Goal: Information Seeking & Learning: Understand process/instructions

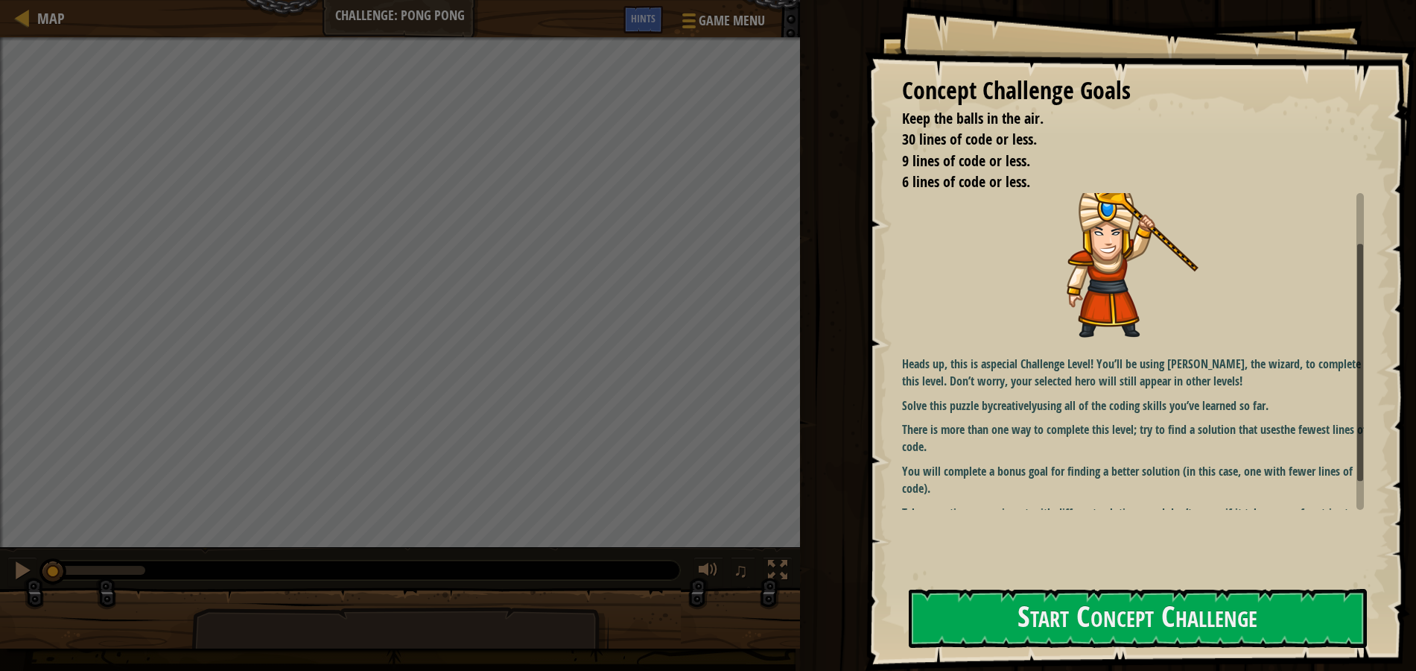
scroll to position [68, 0]
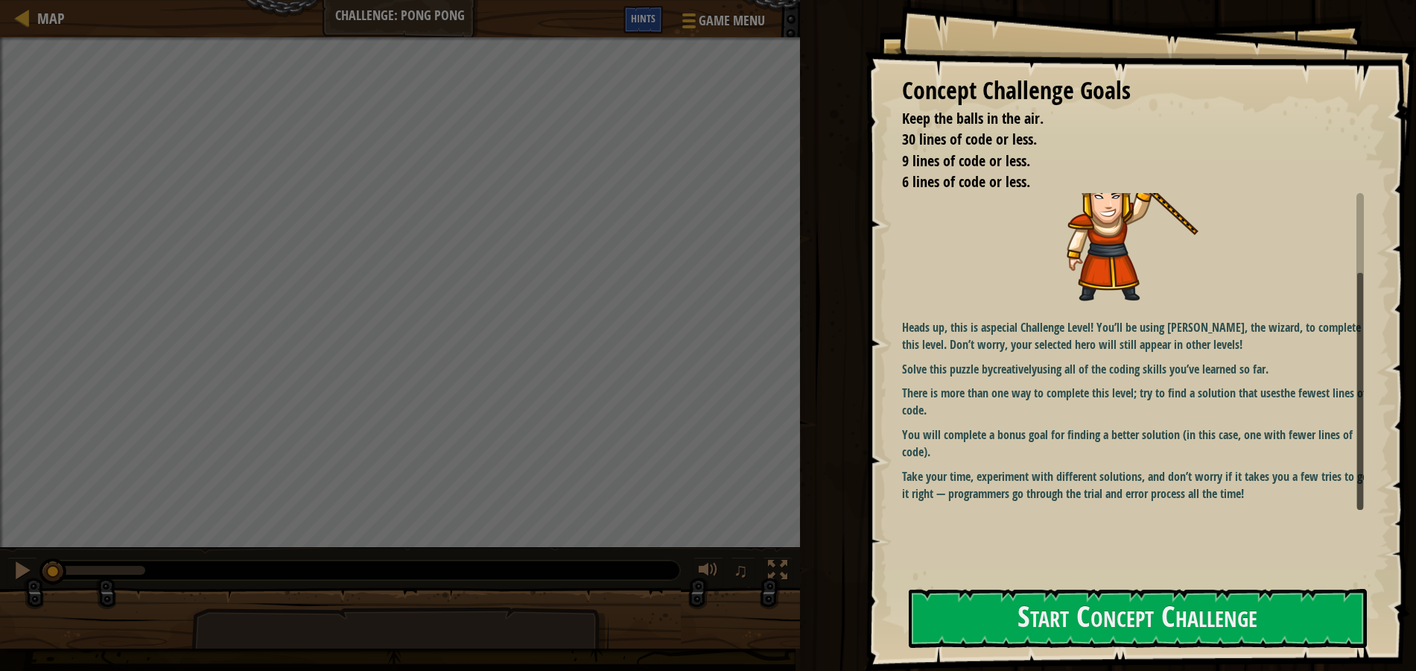
click at [634, 10] on div "Hints" at bounding box center [643, 20] width 39 height 28
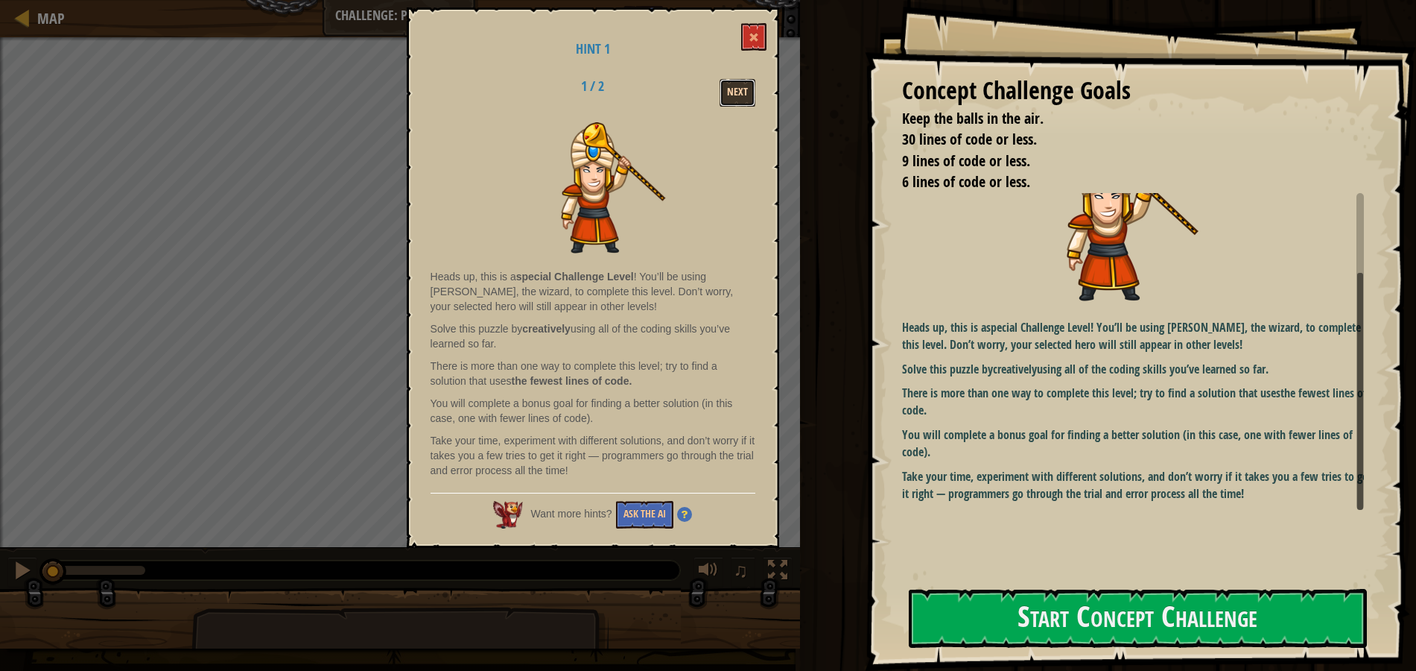
click at [738, 89] on button "Next" at bounding box center [738, 93] width 36 height 28
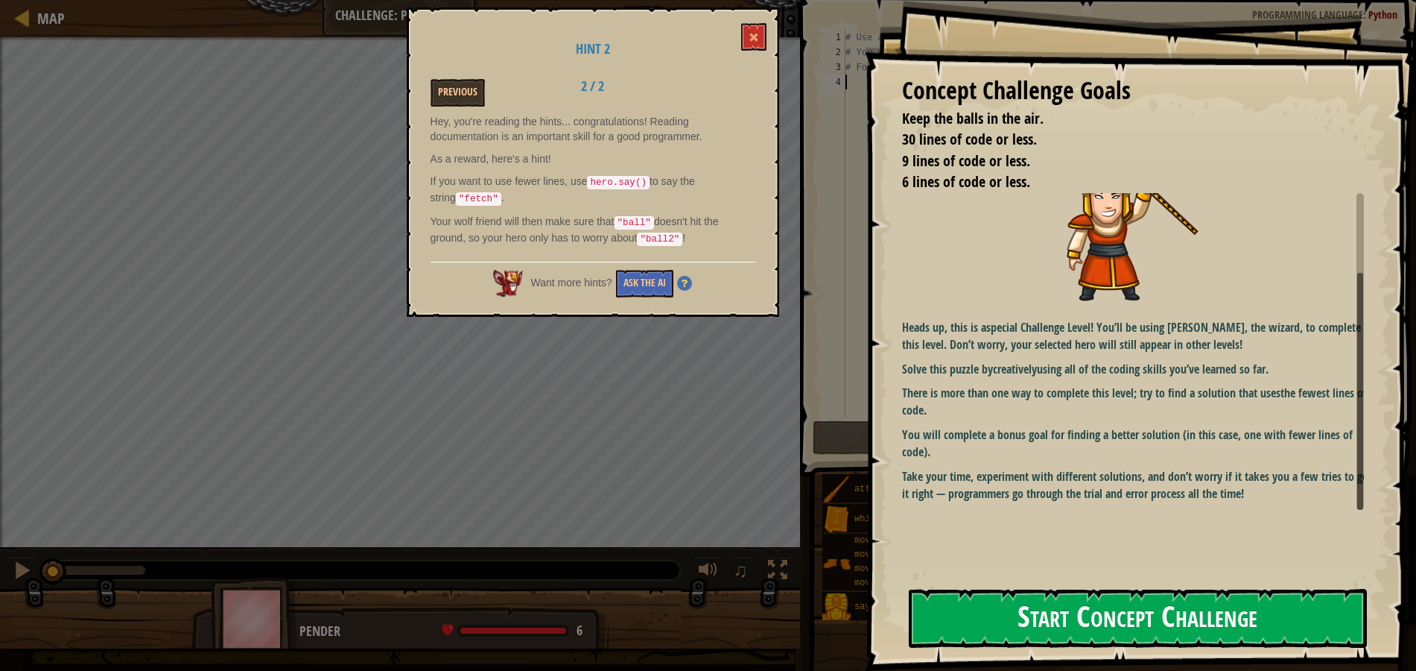
click at [1136, 629] on button "Start Concept Challenge" at bounding box center [1138, 618] width 459 height 59
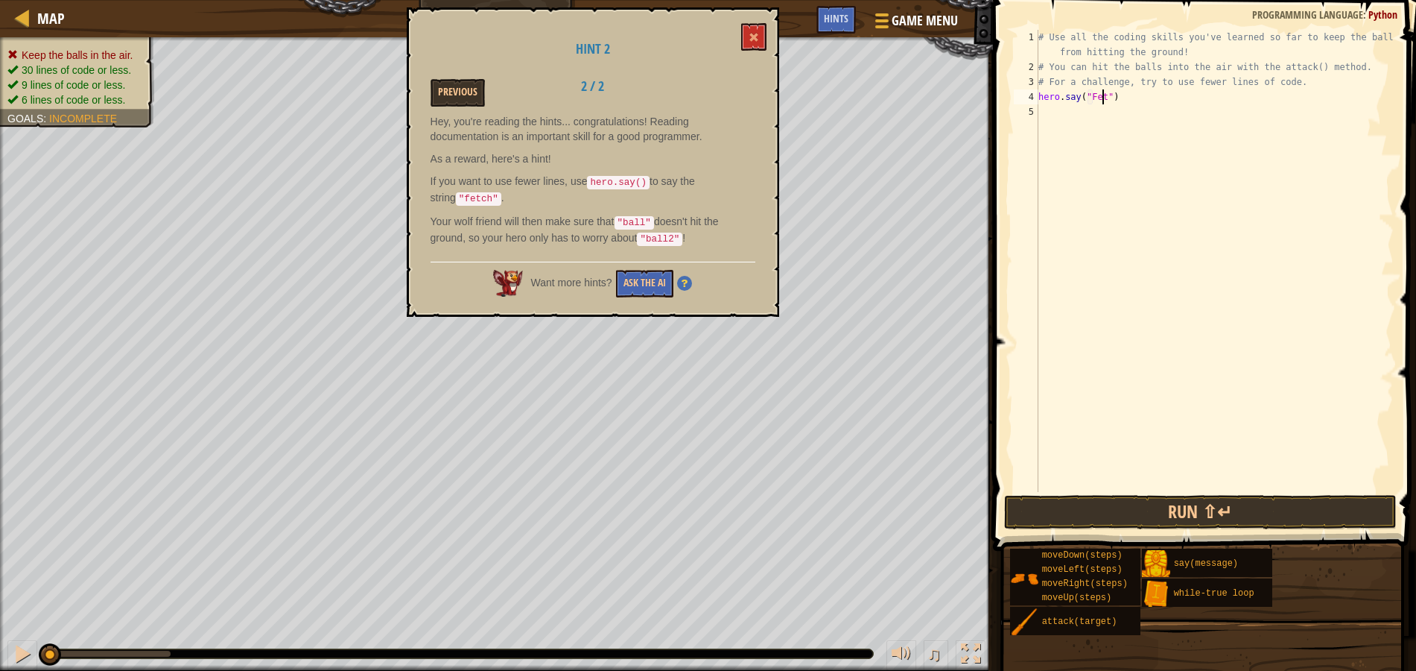
scroll to position [7, 6]
type textarea "hero.say("Fetch")"
click at [1150, 100] on div "# Use all the coding skills you've learned so far to keep the balls from hittin…" at bounding box center [1215, 283] width 358 height 507
click at [1041, 96] on div "# Use all the coding skills you've learned so far to keep the balls from hittin…" at bounding box center [1215, 283] width 358 height 507
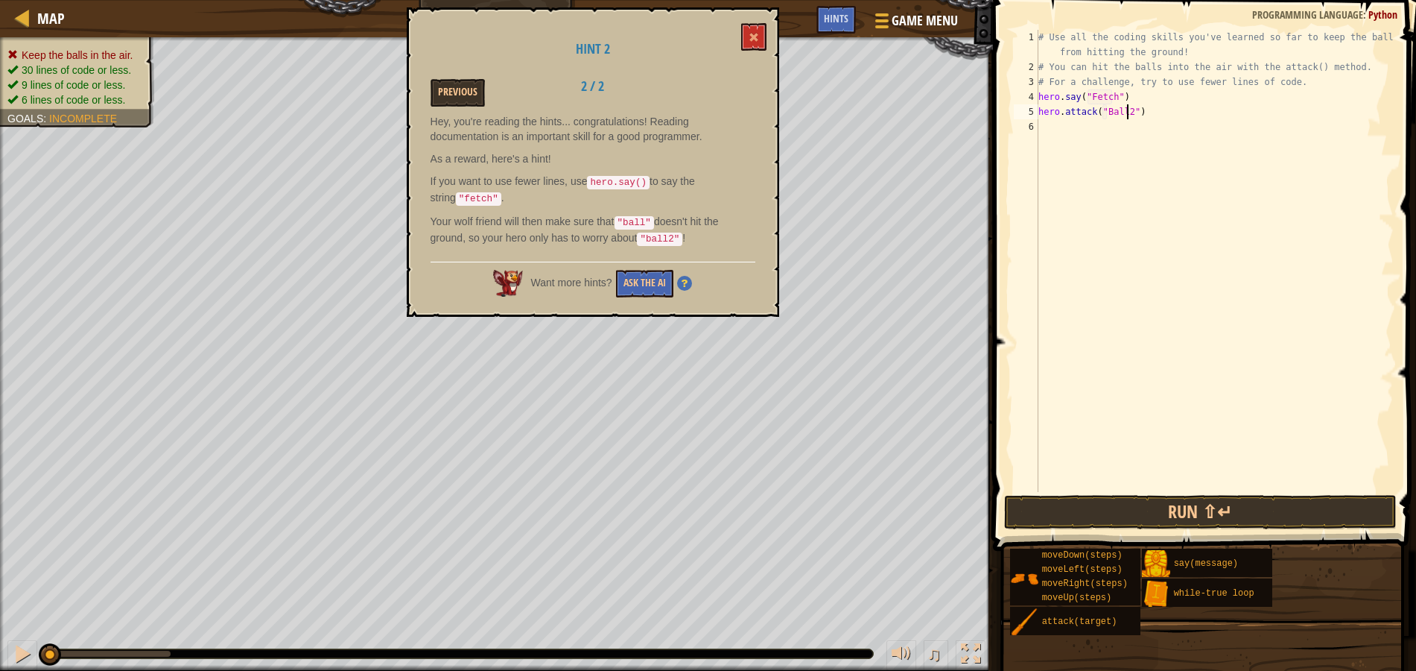
type textarea "hero.say("Fetch")"
type textarea "w"
click at [1040, 128] on div "# Use all the coding skills you've learned so far to keep the balls from hittin…" at bounding box center [1215, 283] width 358 height 507
type textarea "hero.say("Fetch")"
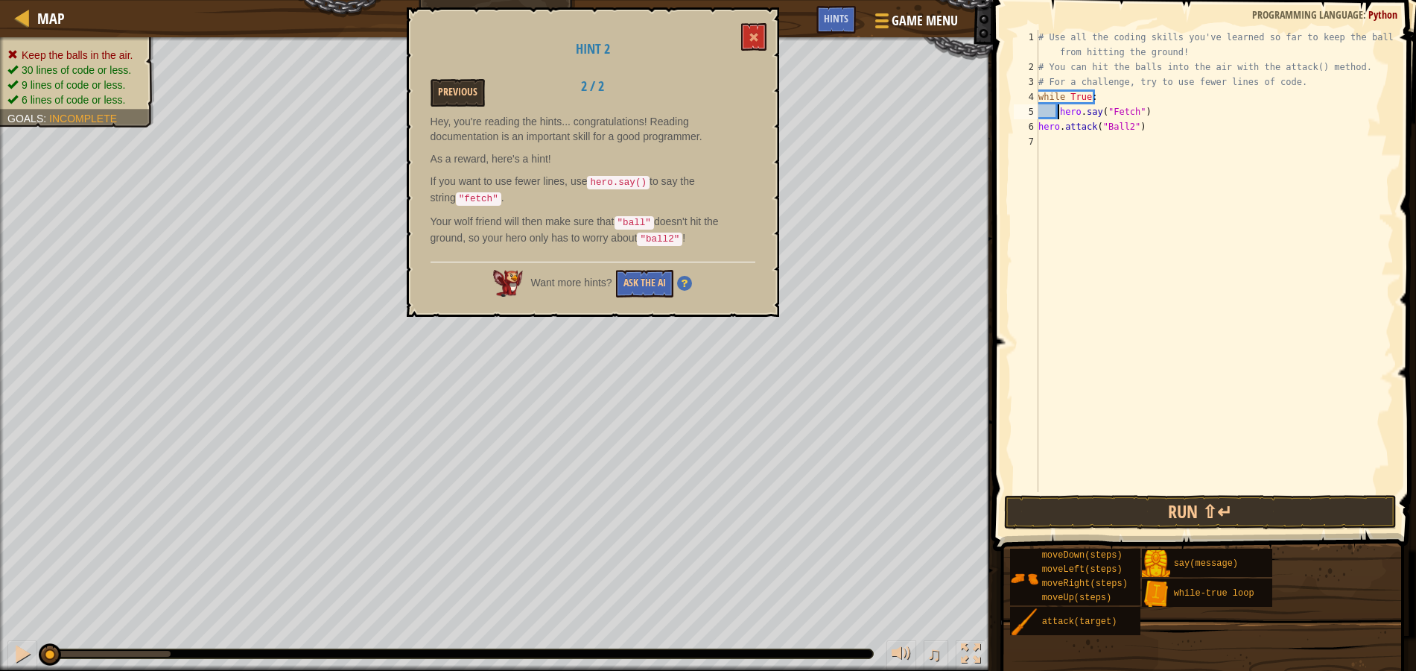
click at [1150, 113] on div "# Use all the coding skills you've learned so far to keep the balls from hittin…" at bounding box center [1215, 283] width 358 height 507
type textarea "hero.attack("Ball2")"
click at [1113, 142] on div "# Use all the coding skills you've learned so far to keep the balls from hittin…" at bounding box center [1215, 283] width 358 height 507
click at [1221, 512] on button "Run ⇧↵" at bounding box center [1200, 512] width 393 height 34
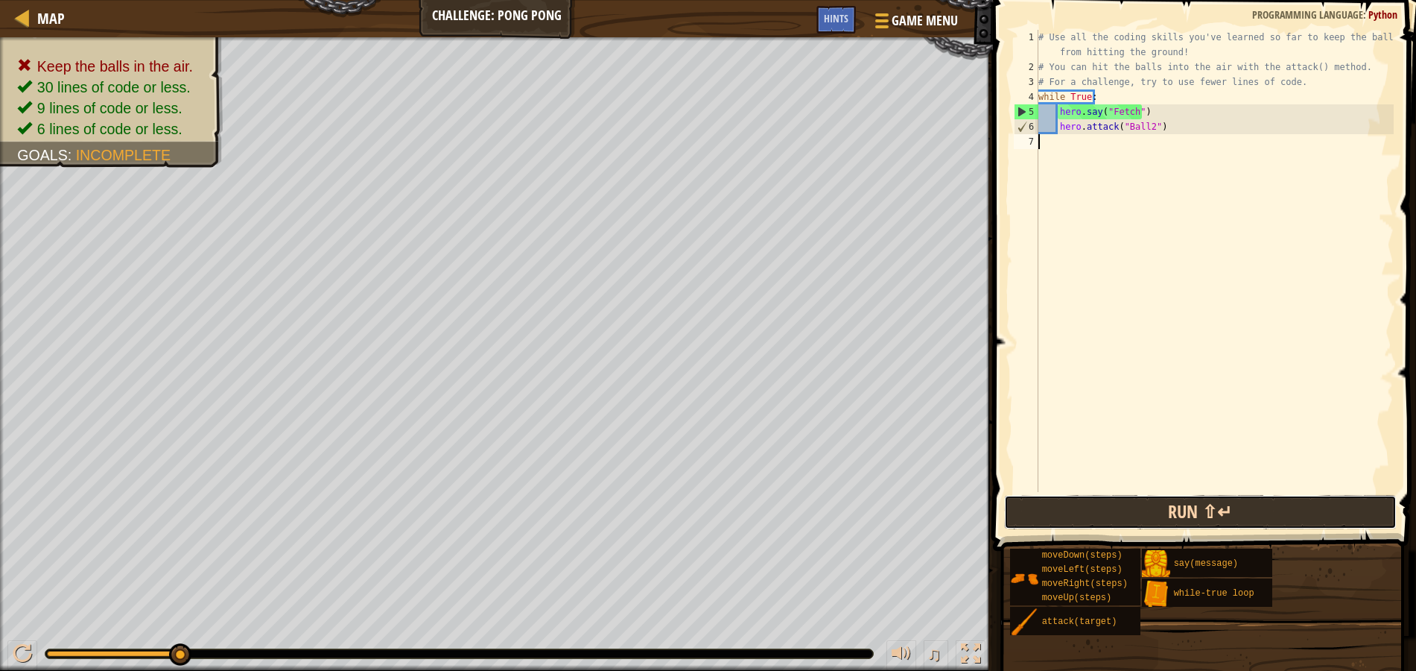
click at [1232, 525] on button "Run ⇧↵" at bounding box center [1200, 512] width 393 height 34
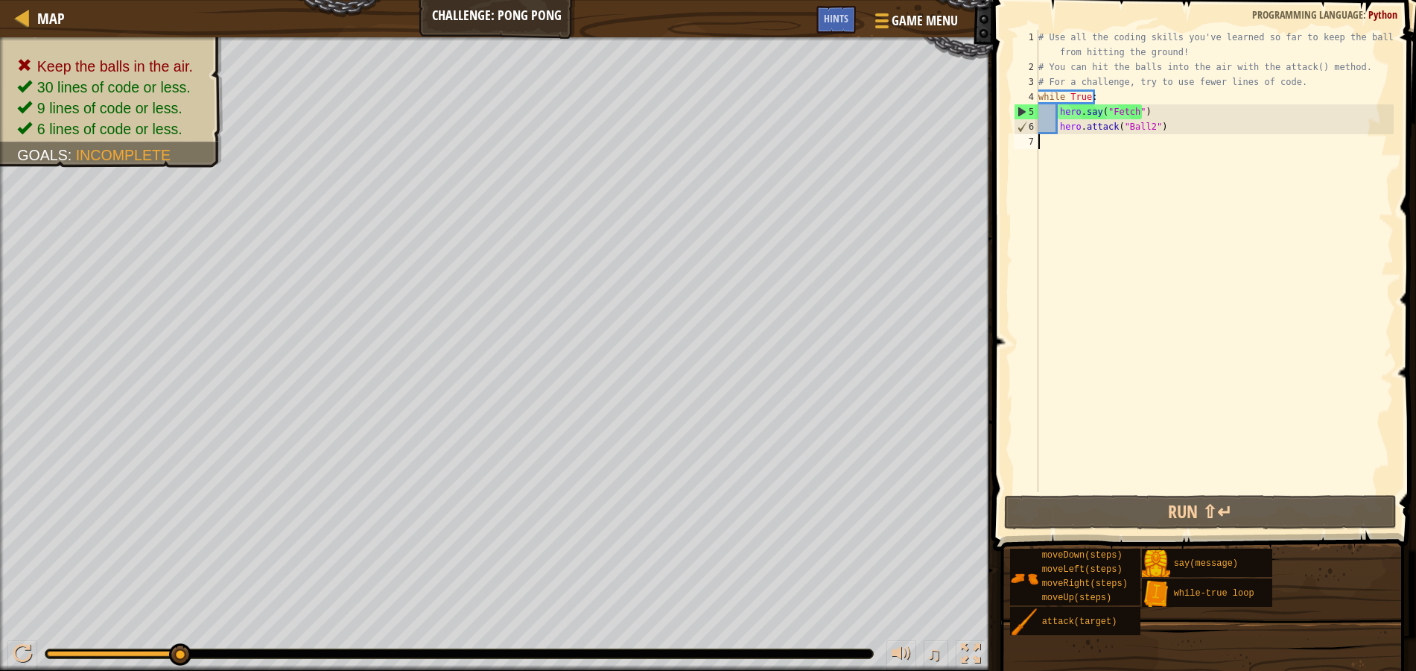
click at [1125, 127] on div "# Use all the coding skills you've learned so far to keep the balls from hittin…" at bounding box center [1215, 283] width 358 height 507
type textarea "hero.attack("ball2")"
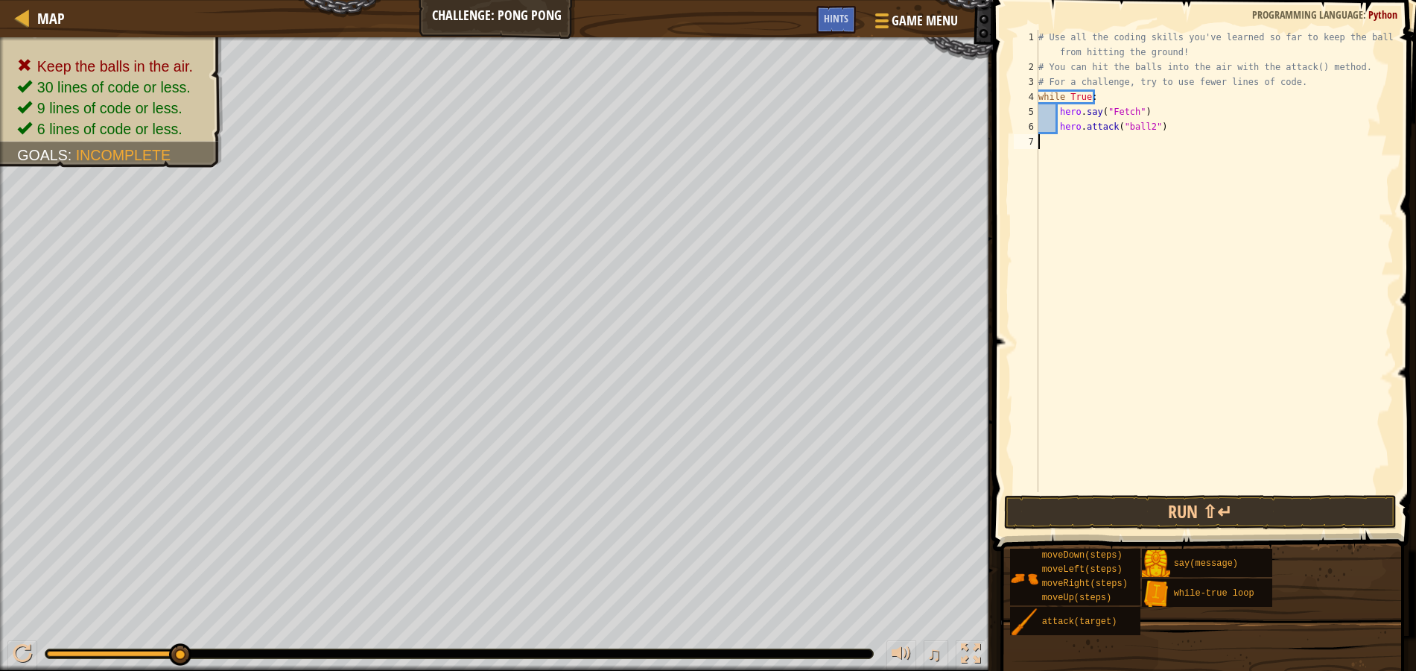
click at [1132, 247] on div "# Use all the coding skills you've learned so far to keep the balls from hittin…" at bounding box center [1215, 283] width 358 height 507
click at [1232, 507] on button "Run ⇧↵" at bounding box center [1200, 512] width 393 height 34
